Goal: Task Accomplishment & Management: Manage account settings

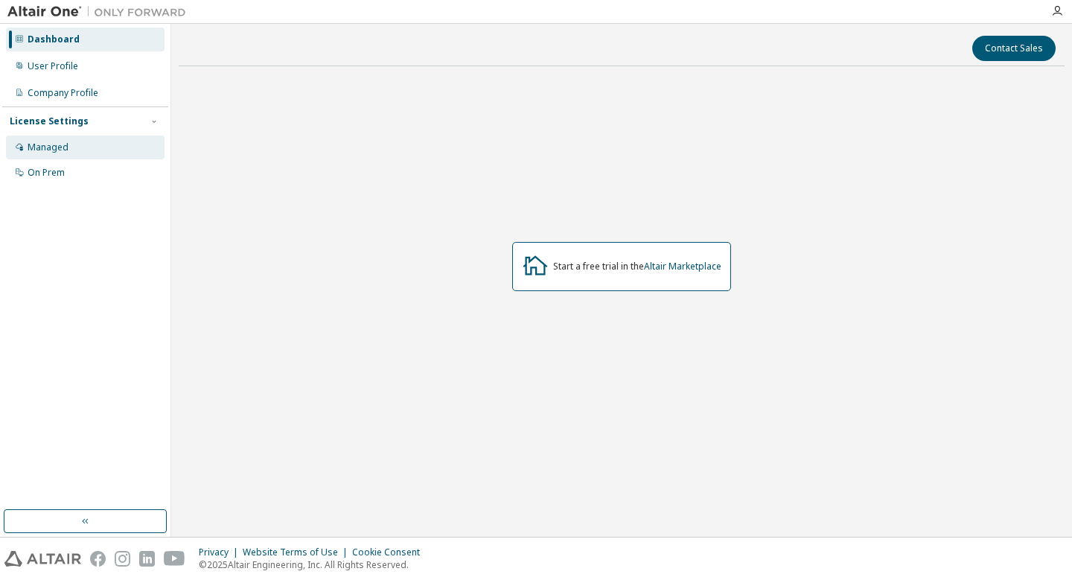
click at [57, 147] on div "Managed" at bounding box center [48, 147] width 41 height 12
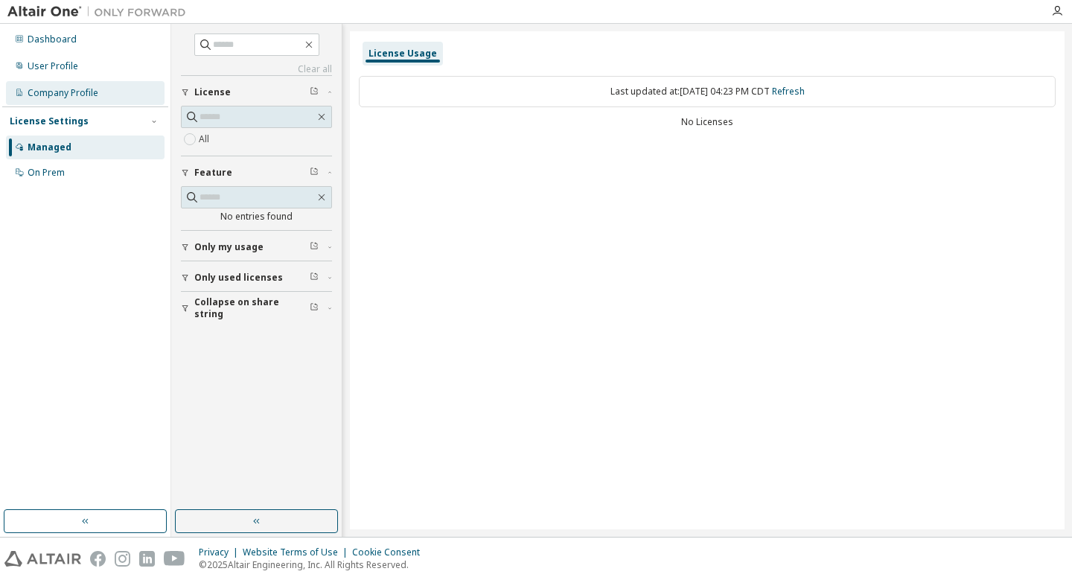
click at [83, 94] on div "Company Profile" at bounding box center [63, 93] width 71 height 12
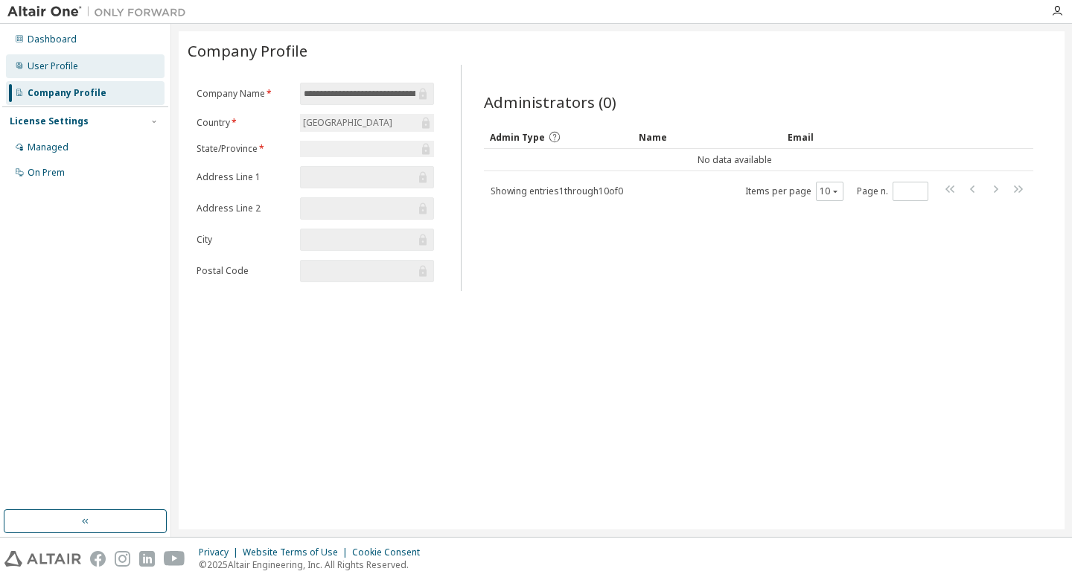
click at [75, 71] on div "User Profile" at bounding box center [53, 66] width 51 height 12
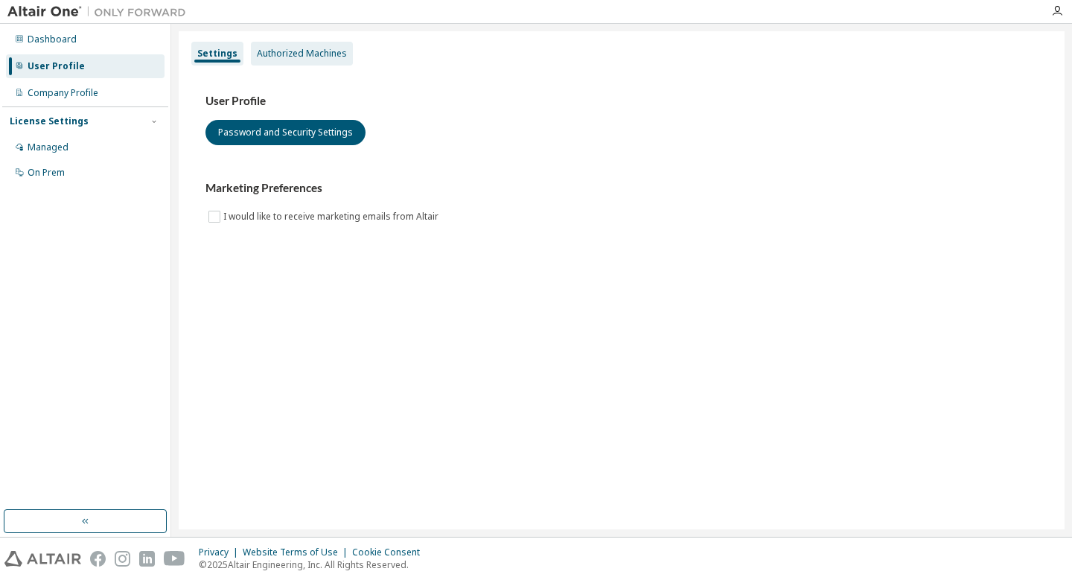
click at [289, 45] on div "Authorized Machines" at bounding box center [302, 54] width 102 height 24
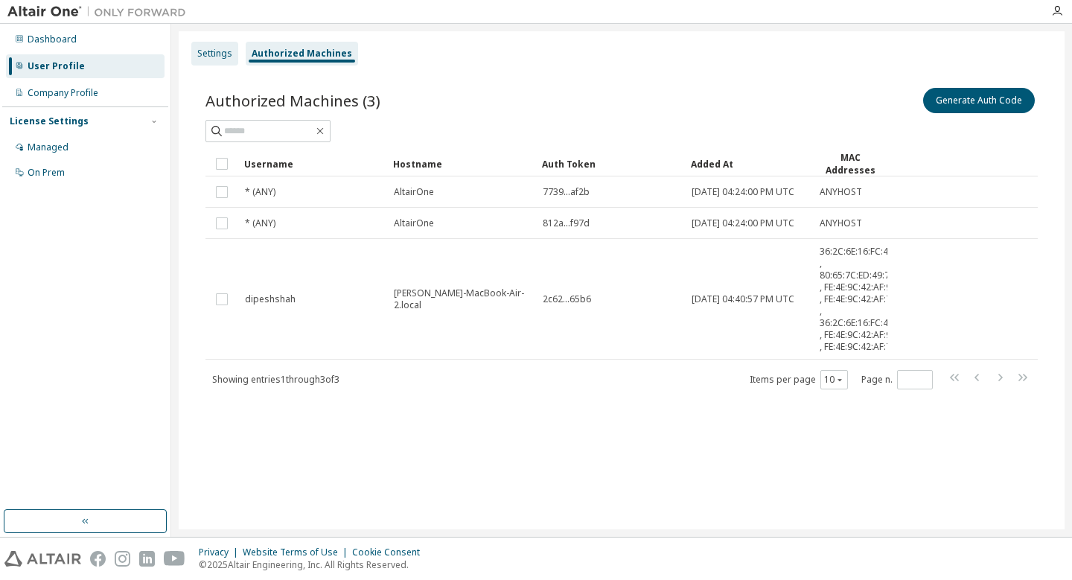
click at [224, 56] on div "Settings" at bounding box center [214, 54] width 35 height 12
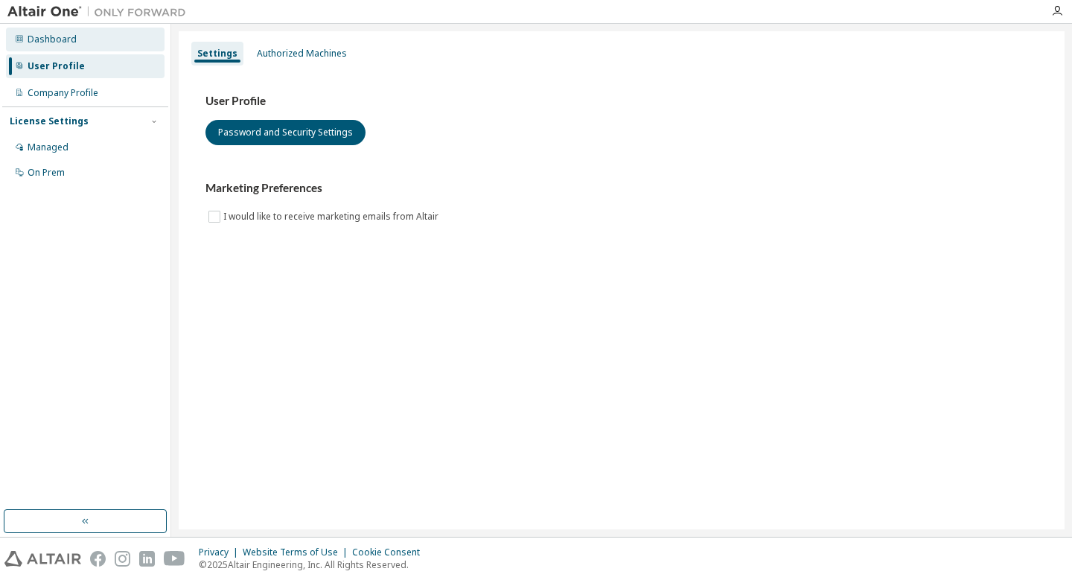
click at [109, 42] on div "Dashboard" at bounding box center [85, 40] width 159 height 24
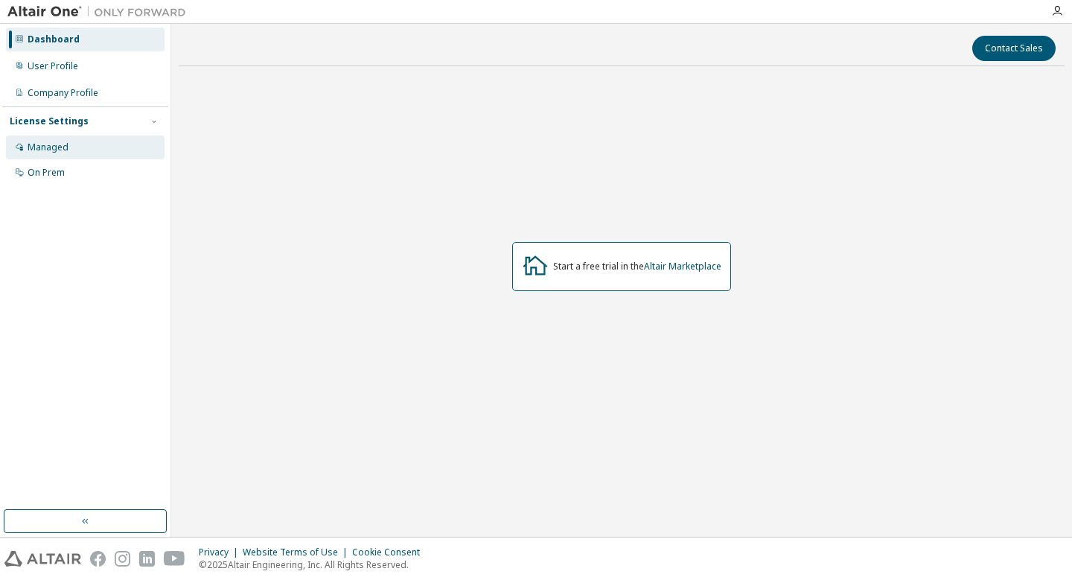
click at [77, 142] on div "Managed" at bounding box center [85, 147] width 159 height 24
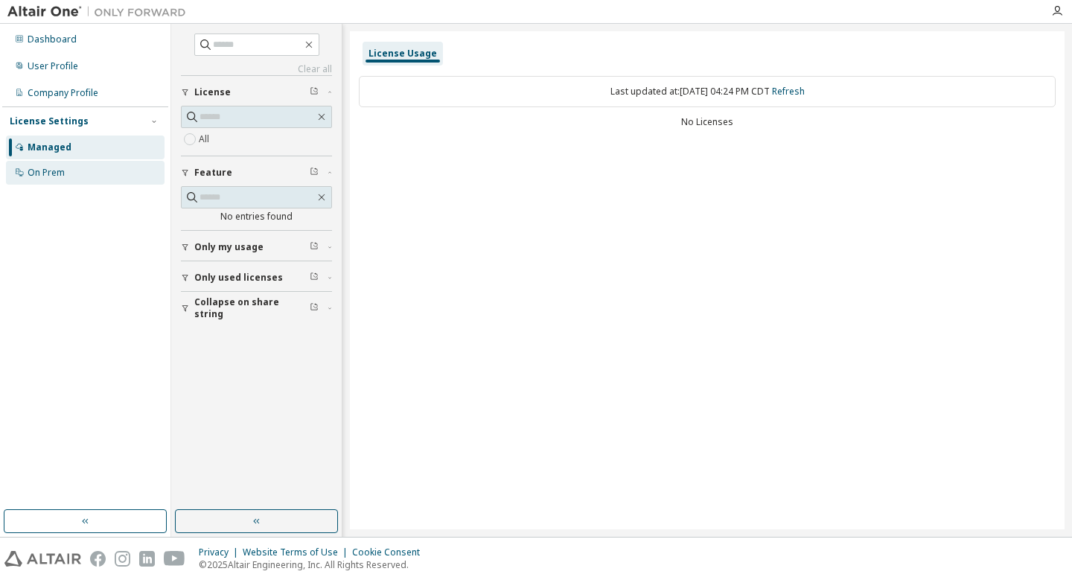
click at [77, 179] on div "On Prem" at bounding box center [85, 173] width 159 height 24
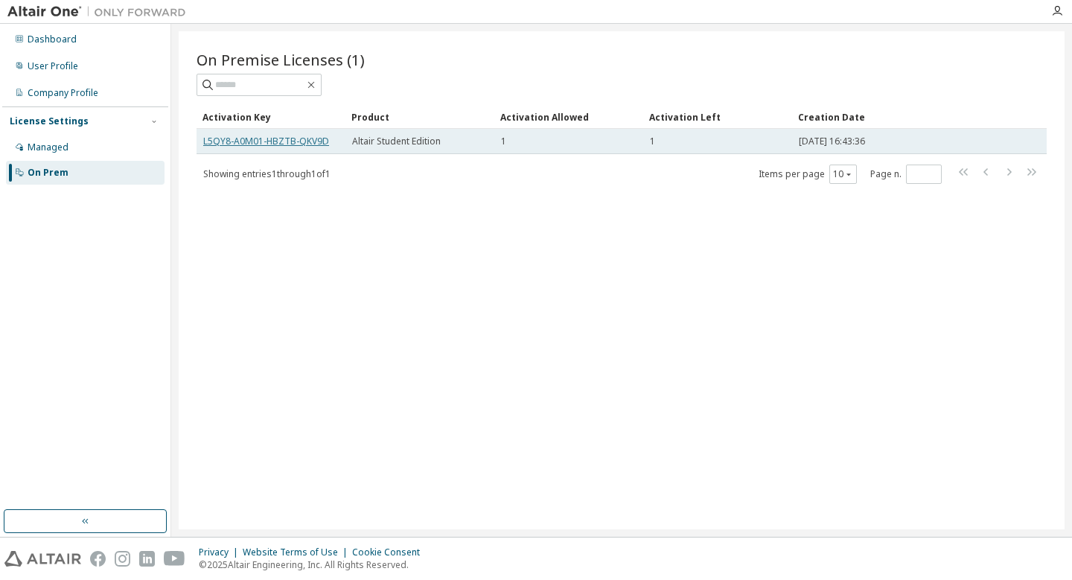
click at [310, 139] on link "L5QY8-A0M01-HBZTB-QKV9D" at bounding box center [266, 141] width 126 height 13
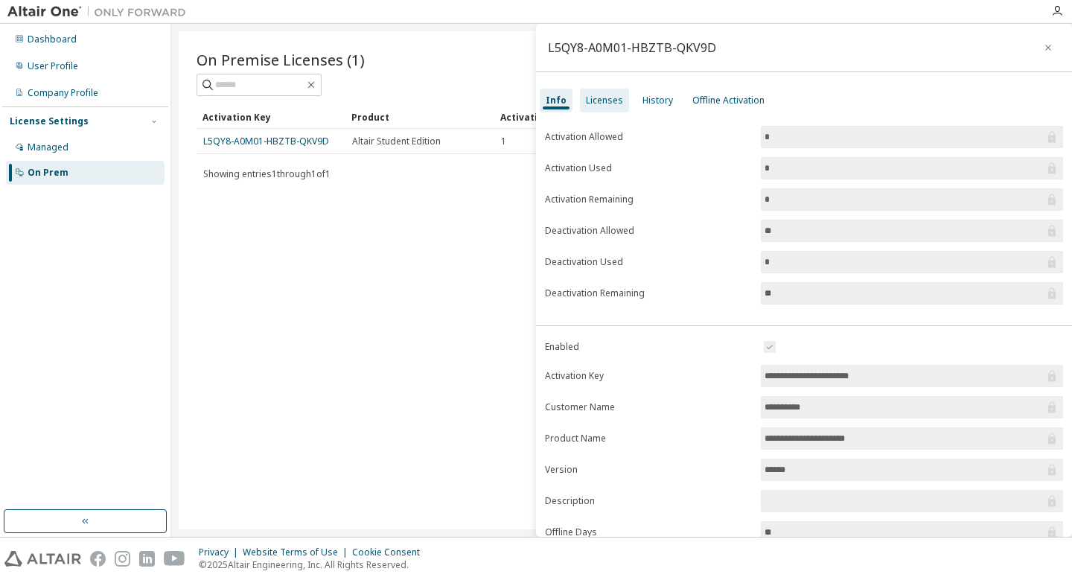
click at [590, 99] on div "Licenses" at bounding box center [604, 101] width 37 height 12
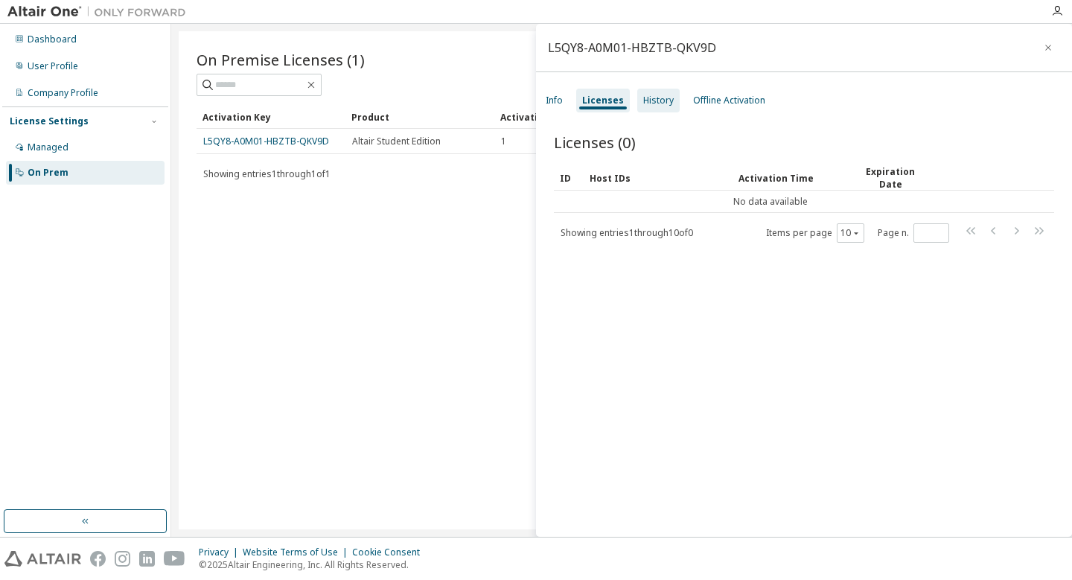
click at [643, 99] on div "History" at bounding box center [658, 101] width 31 height 12
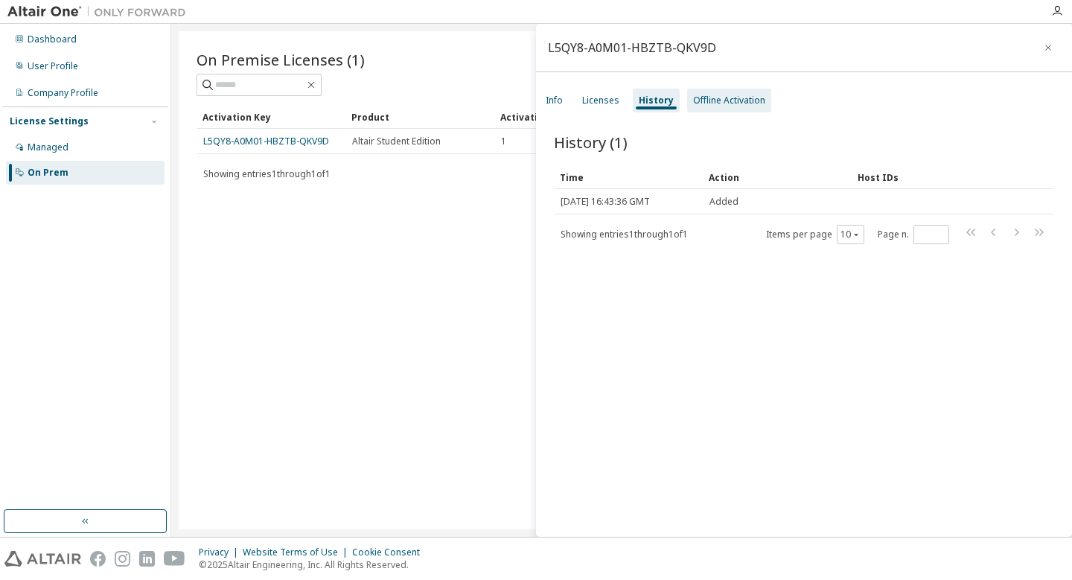
click at [693, 100] on div "Offline Activation" at bounding box center [729, 101] width 72 height 12
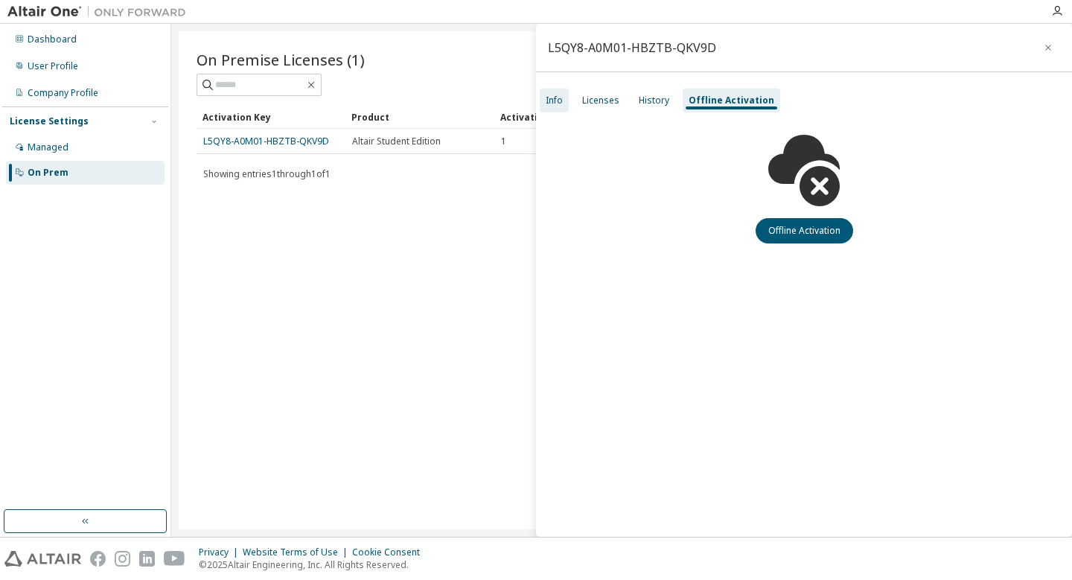
click at [562, 100] on div "Info" at bounding box center [554, 101] width 17 height 12
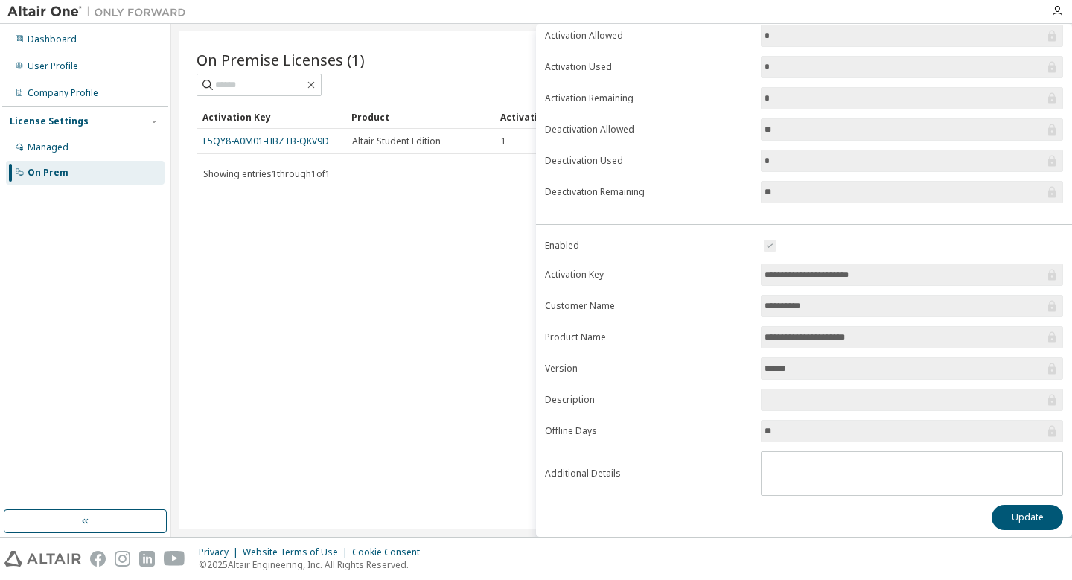
scroll to position [106, 0]
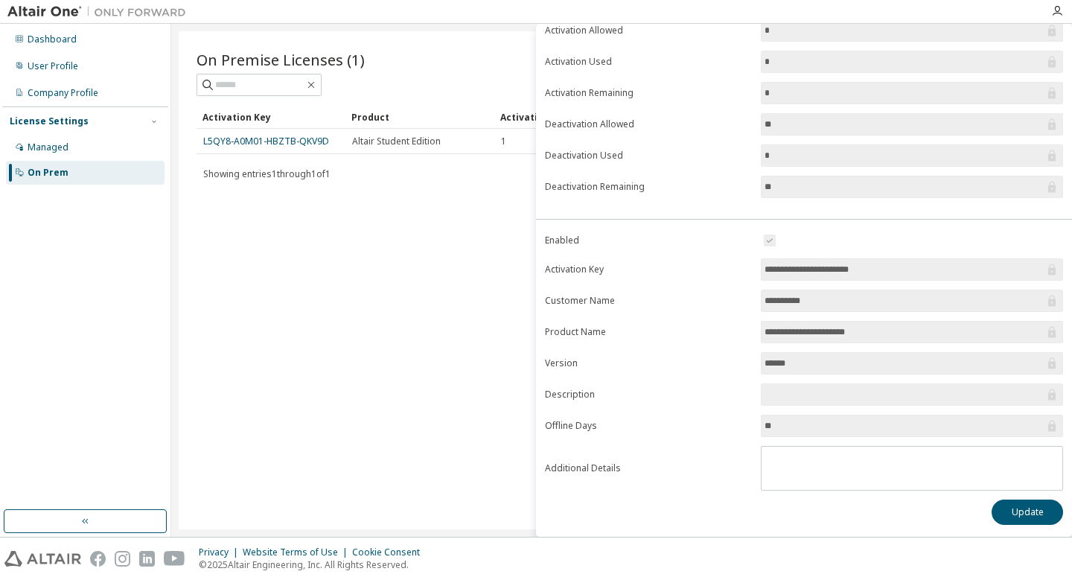
drag, startPoint x: 889, startPoint y: 267, endPoint x: 760, endPoint y: 267, distance: 128.8
click at [761, 267] on span "**********" at bounding box center [912, 269] width 302 height 22
click at [1007, 517] on button "Update" at bounding box center [1026, 511] width 71 height 25
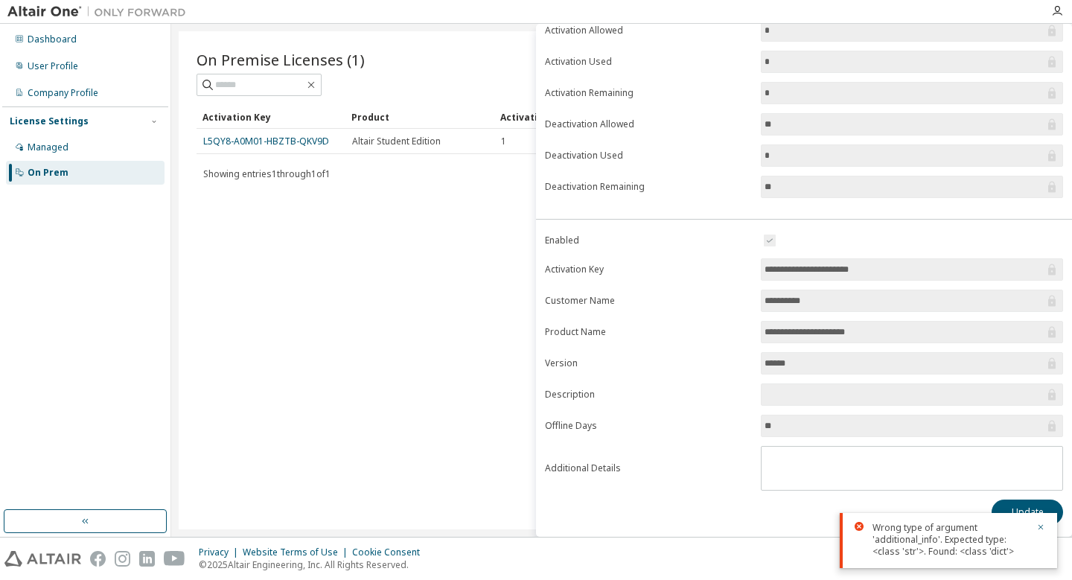
scroll to position [0, 0]
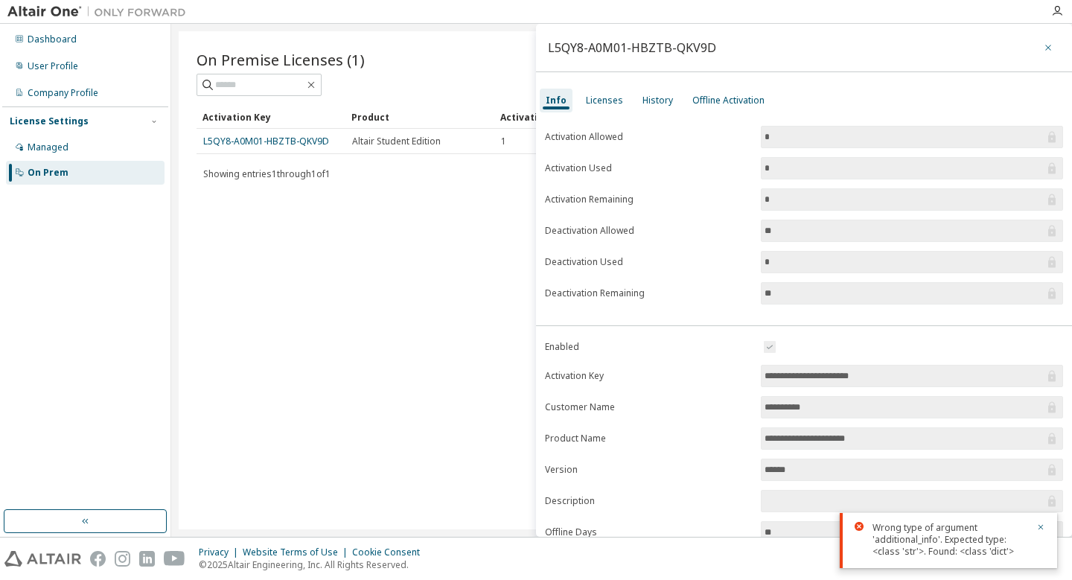
click at [1045, 48] on icon "button" at bounding box center [1048, 48] width 6 height 6
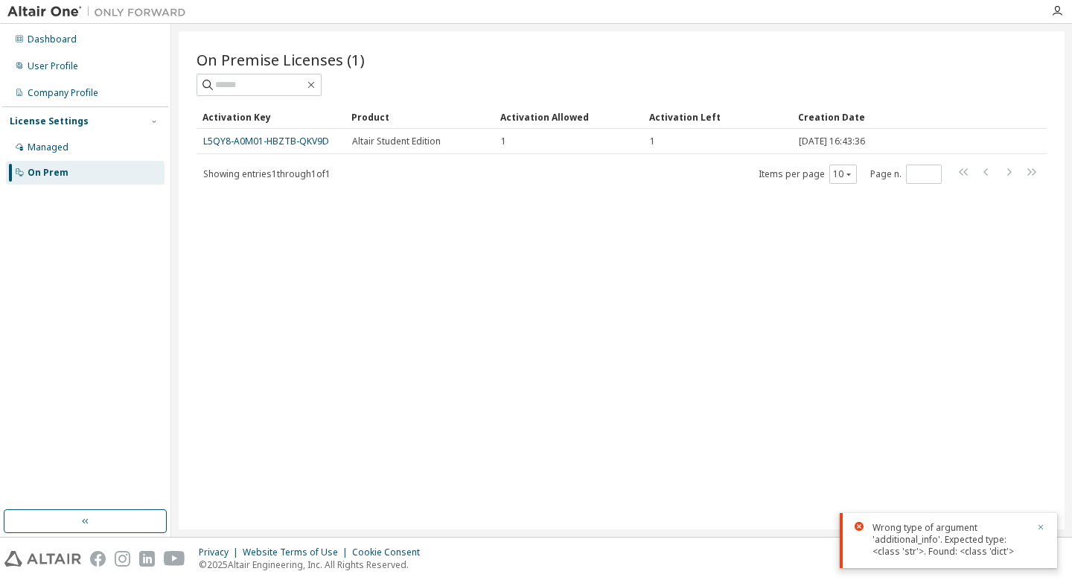
click at [1039, 526] on icon "button" at bounding box center [1040, 527] width 5 height 5
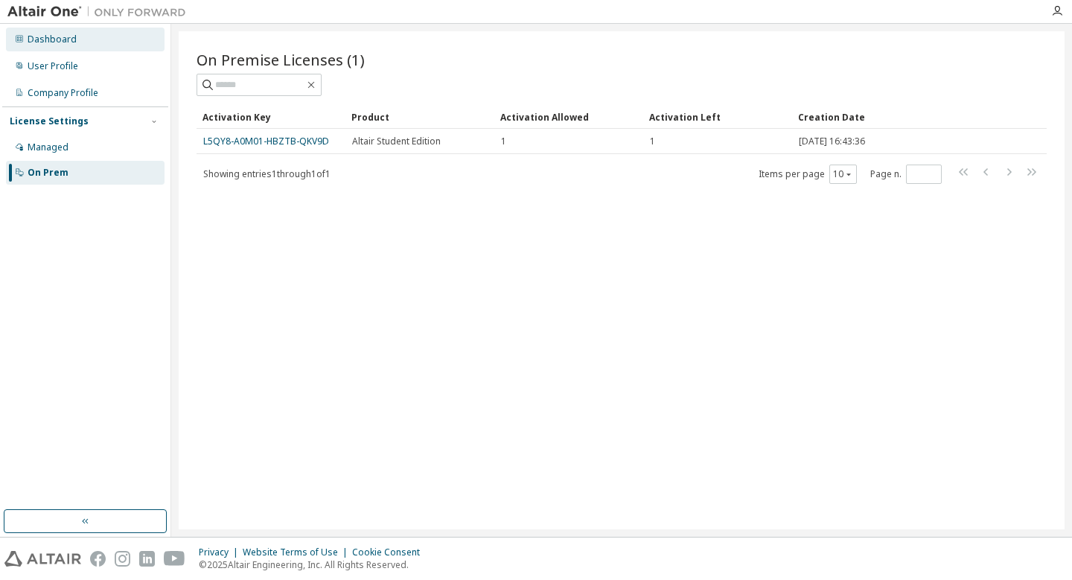
click at [59, 43] on div "Dashboard" at bounding box center [52, 39] width 49 height 12
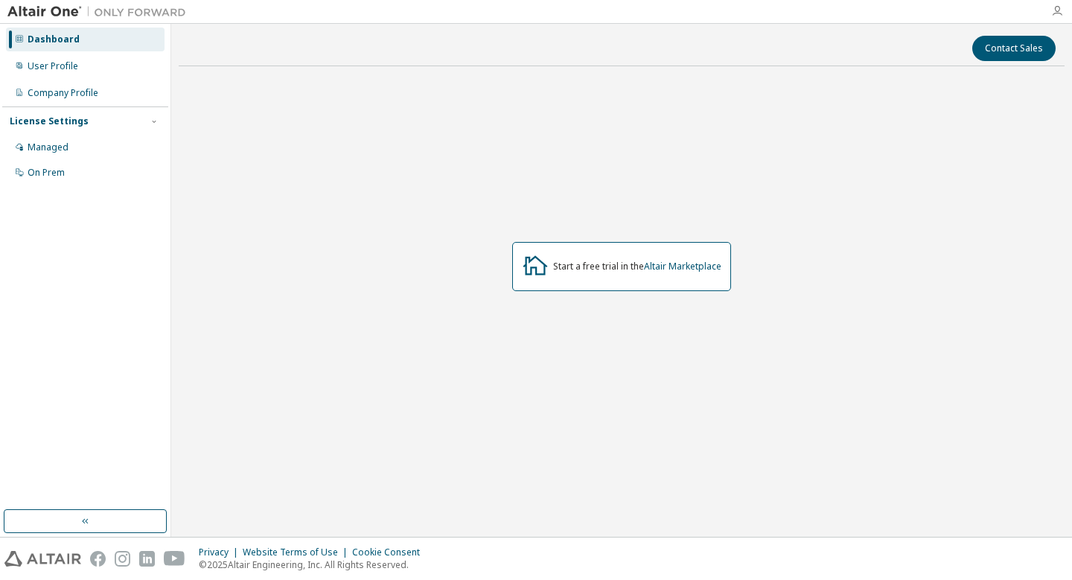
click at [1052, 12] on icon "button" at bounding box center [1057, 11] width 12 height 12
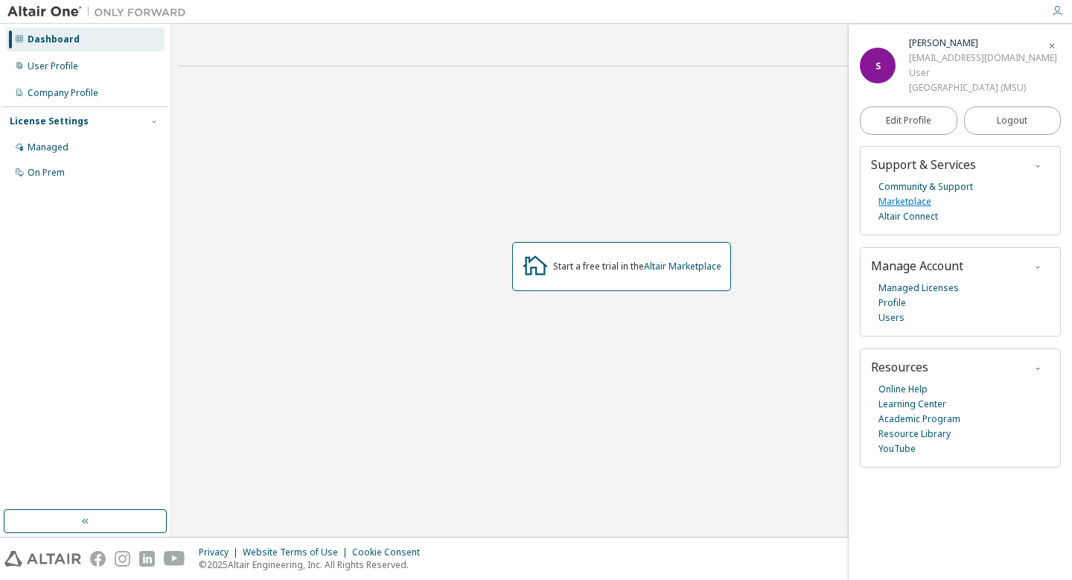
click at [916, 201] on link "Marketplace" at bounding box center [904, 201] width 53 height 15
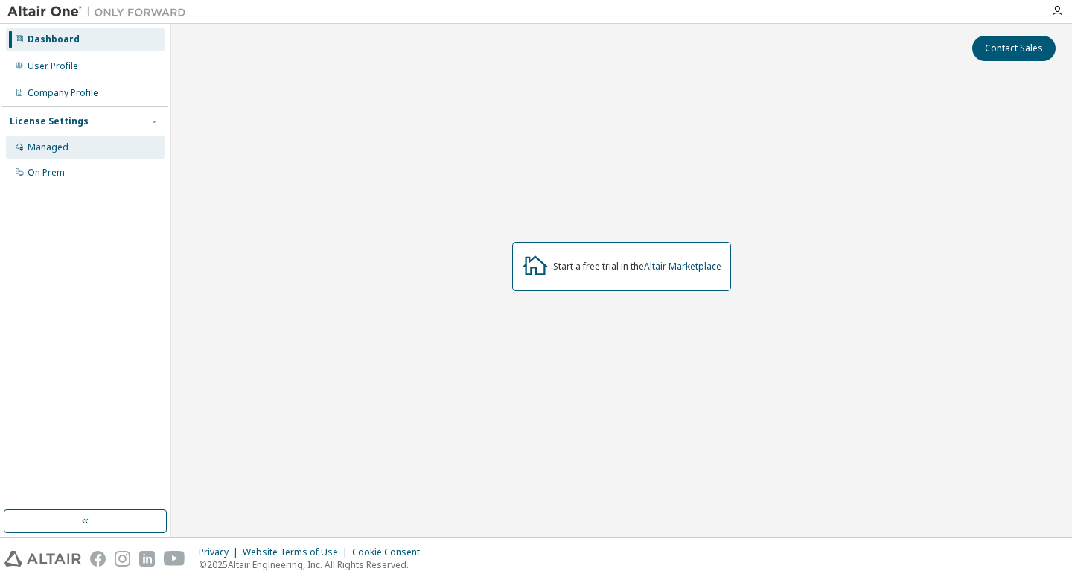
click at [58, 149] on div "Managed" at bounding box center [48, 147] width 41 height 12
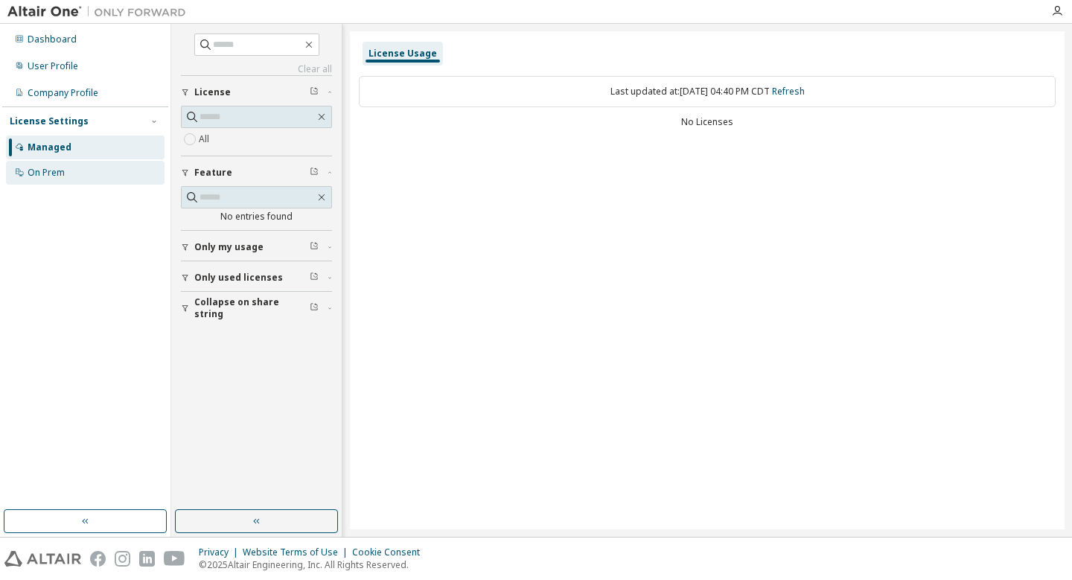
click at [74, 172] on div "On Prem" at bounding box center [85, 173] width 159 height 24
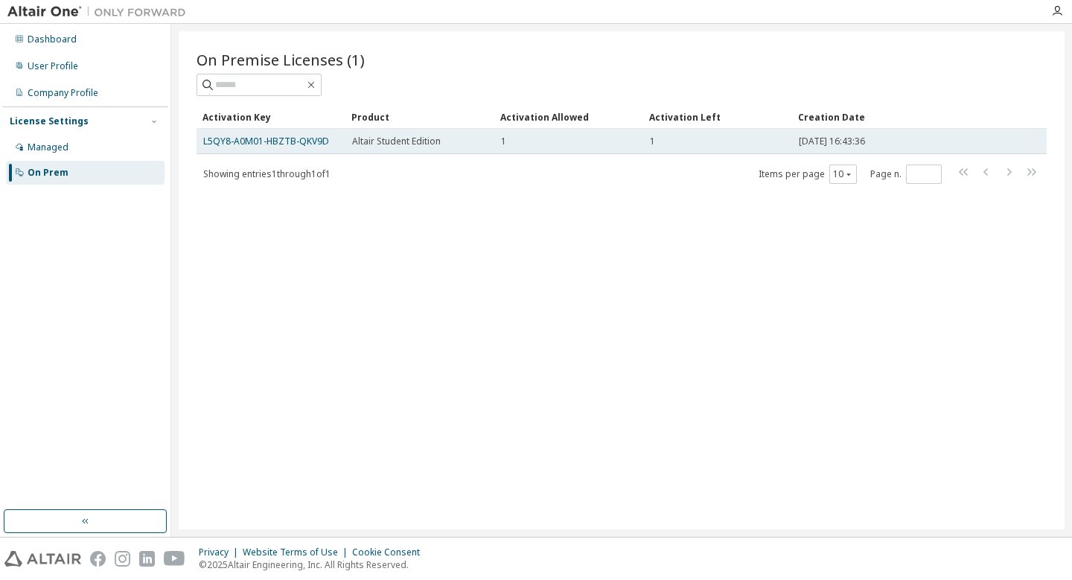
click at [664, 143] on div "1" at bounding box center [717, 141] width 135 height 12
